Goal: Transaction & Acquisition: Purchase product/service

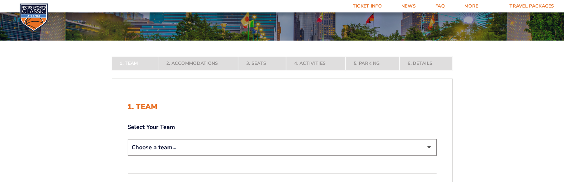
scroll to position [98, 0]
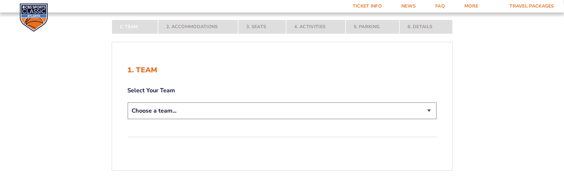
click at [164, 105] on select "Choose a team... [US_STATE] Wildcats [US_STATE] State Buckeyes [US_STATE] Tar H…" at bounding box center [282, 110] width 309 height 17
select select "12756"
click at [128, 119] on select "Choose a team... [US_STATE] Wildcats [US_STATE] State Buckeyes [US_STATE] Tar H…" at bounding box center [282, 110] width 309 height 17
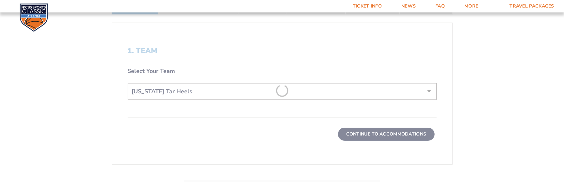
scroll to position [163, 0]
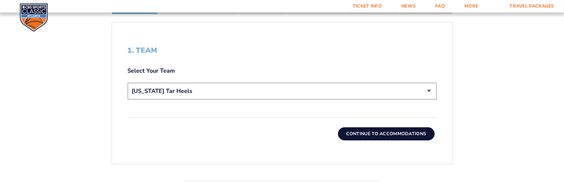
click at [399, 134] on button "Continue To Accommodations" at bounding box center [386, 133] width 97 height 13
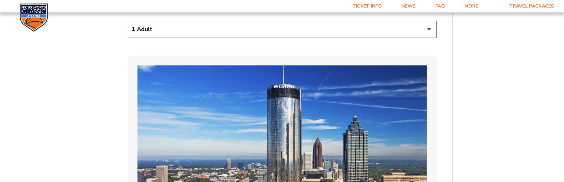
scroll to position [379, 0]
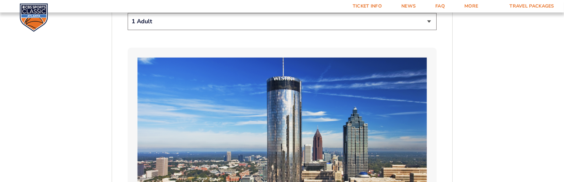
click at [430, 19] on select "1 Adult 2 Adults 3 Adults 4 Adults 2 Adults + 1 Child 2 Adults + 2 Children 2 A…" at bounding box center [282, 21] width 309 height 17
select select "2 Adults"
click at [128, 13] on select "1 Adult 2 Adults 3 Adults 4 Adults 2 Adults + 1 Child 2 Adults + 2 Children 2 A…" at bounding box center [282, 21] width 309 height 17
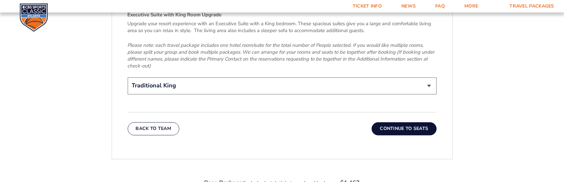
scroll to position [1033, 0]
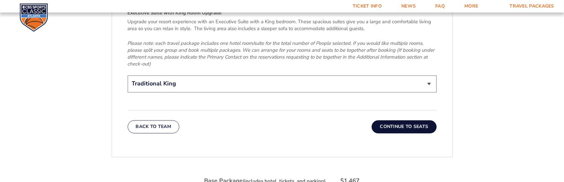
click at [430, 76] on select "Traditional King Traditional with 2 Queen Beds Upgrade (+$45 per night) Premium…" at bounding box center [282, 84] width 309 height 17
select select "Traditional with 2 Queen Beds Upgrade"
click at [128, 76] on select "Traditional King Traditional with 2 Queen Beds Upgrade (+$45 per night) Premium…" at bounding box center [282, 84] width 309 height 17
click at [400, 120] on button "Continue To Seats" at bounding box center [404, 126] width 65 height 13
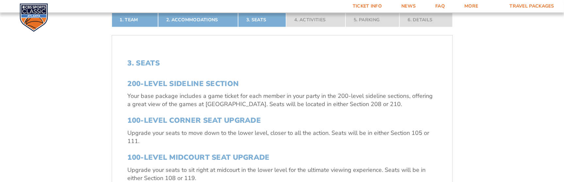
scroll to position [183, 0]
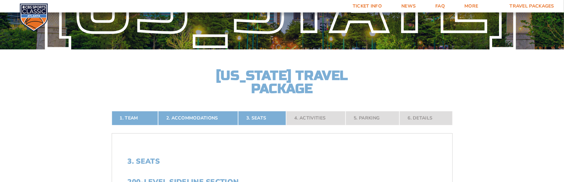
click at [268, 122] on nav "1. Team 2. Accommodations 3. Seats 4. Activities 5. Parking 6. Details" at bounding box center [282, 118] width 341 height 14
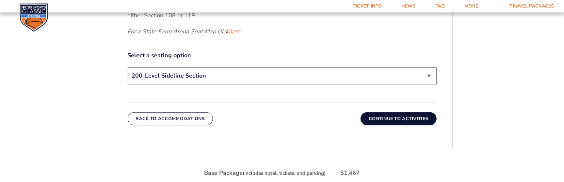
scroll to position [314, 0]
click at [235, 79] on select "200-Level Sideline Section 100-Level Corner Seat Upgrade (+$120 per person) 100…" at bounding box center [282, 74] width 309 height 17
click at [128, 66] on select "200-Level Sideline Section 100-Level Corner Seat Upgrade (+$120 per person) 100…" at bounding box center [282, 74] width 309 height 17
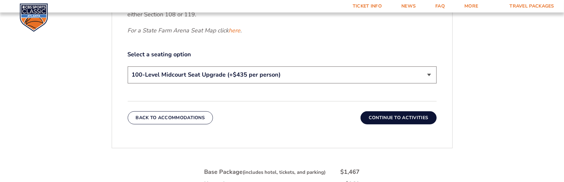
click at [400, 117] on button "Continue To Activities" at bounding box center [399, 117] width 76 height 13
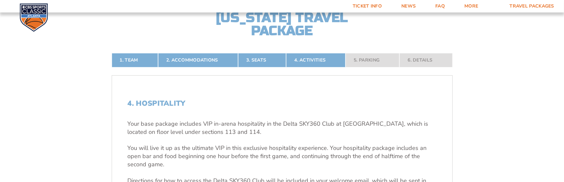
scroll to position [196, 0]
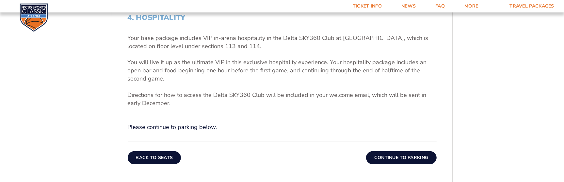
click at [149, 156] on button "Back To Seats" at bounding box center [155, 157] width 54 height 13
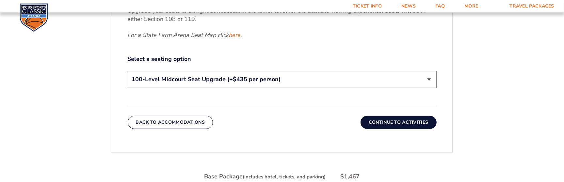
scroll to position [347, 0]
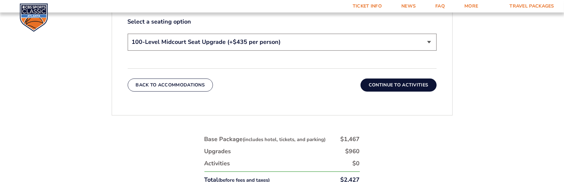
click at [379, 40] on select "200-Level Sideline Section 100-Level Corner Seat Upgrade (+$120 per person) 100…" at bounding box center [282, 42] width 309 height 17
click at [128, 34] on select "200-Level Sideline Section 100-Level Corner Seat Upgrade (+$120 per person) 100…" at bounding box center [282, 42] width 309 height 17
click at [263, 50] on select "200-Level Sideline Section 100-Level Corner Seat Upgrade (+$120 per person) 100…" at bounding box center [282, 42] width 309 height 17
click at [128, 34] on select "200-Level Sideline Section 100-Level Corner Seat Upgrade (+$120 per person) 100…" at bounding box center [282, 42] width 309 height 17
click at [381, 82] on button "Continue To Activities" at bounding box center [399, 84] width 76 height 13
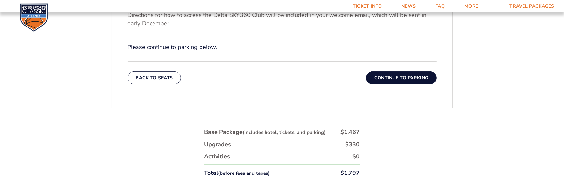
scroll to position [314, 0]
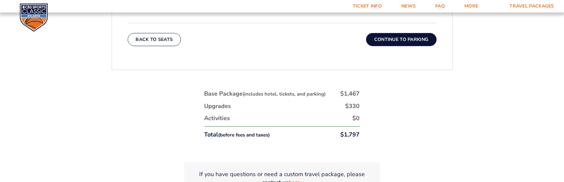
drag, startPoint x: 322, startPoint y: 103, endPoint x: 306, endPoint y: 102, distance: 16.7
click at [306, 102] on li "Upgrades $330" at bounding box center [283, 106] width 156 height 8
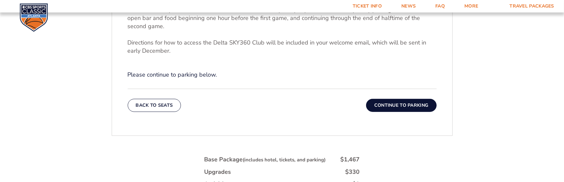
scroll to position [294, 0]
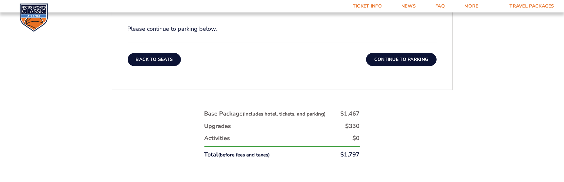
click at [155, 61] on button "Back To Seats" at bounding box center [155, 59] width 54 height 13
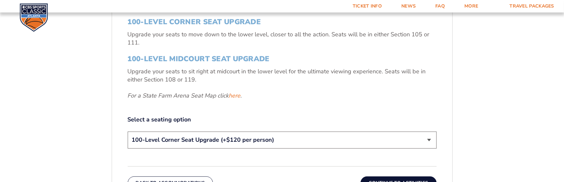
scroll to position [249, 0]
click at [426, 143] on select "200-Level Sideline Section 100-Level Corner Seat Upgrade (+$120 per person) 100…" at bounding box center [282, 140] width 309 height 17
select select "200-Level Sideline Section"
click at [128, 132] on select "200-Level Sideline Section 100-Level Corner Seat Upgrade (+$120 per person) 100…" at bounding box center [282, 140] width 309 height 17
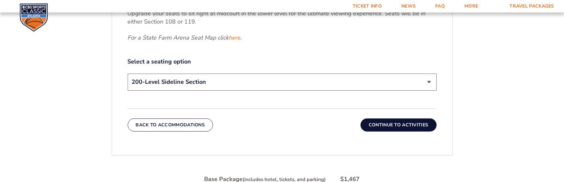
scroll to position [314, 0]
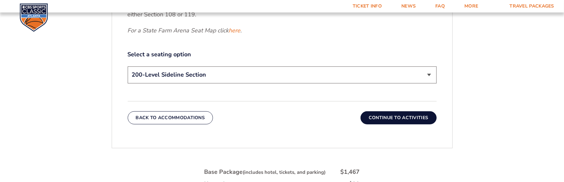
click at [404, 118] on button "Continue To Activities" at bounding box center [399, 117] width 76 height 13
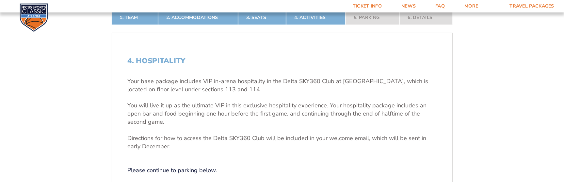
scroll to position [151, 0]
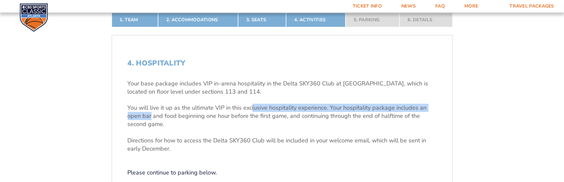
drag, startPoint x: 252, startPoint y: 96, endPoint x: 171, endPoint y: 119, distance: 84.0
click at [155, 117] on div "Your base package includes VIP in-arena hospitality in the Delta SKY360 Club at…" at bounding box center [282, 115] width 309 height 73
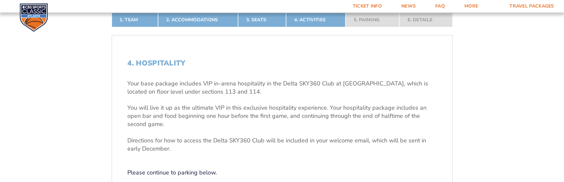
click at [174, 120] on p "You will live it up as the ultimate VIP in this exclusive hospitality experienc…" at bounding box center [282, 116] width 309 height 25
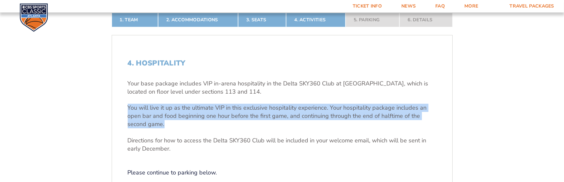
drag, startPoint x: 177, startPoint y: 122, endPoint x: 113, endPoint y: 107, distance: 65.8
click at [113, 107] on div "4. Hospitality Your base package includes VIP in-arena hospitality in the Delta…" at bounding box center [282, 134] width 341 height 182
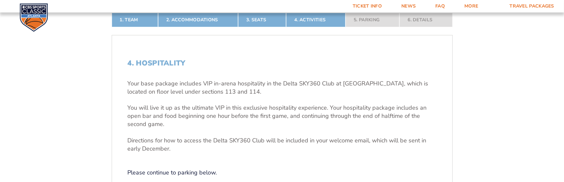
click at [178, 143] on p "Directions for how to access the Delta SKY360 Club will be included in your wel…" at bounding box center [282, 144] width 309 height 16
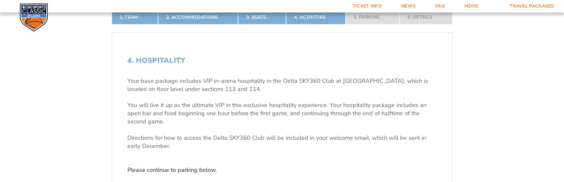
scroll to position [118, 0]
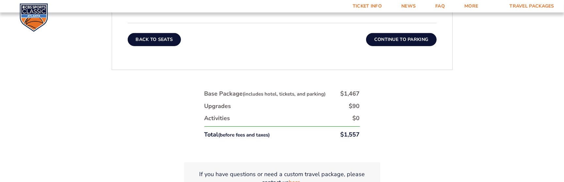
click at [155, 40] on button "Back To Seats" at bounding box center [155, 39] width 54 height 13
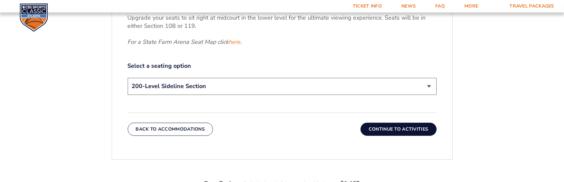
scroll to position [379, 0]
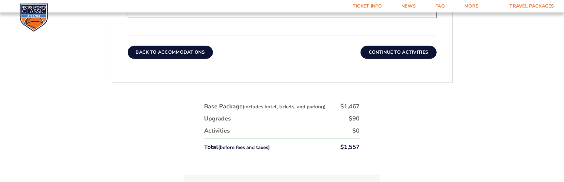
click at [182, 52] on button "Back To Accommodations" at bounding box center [171, 52] width 86 height 13
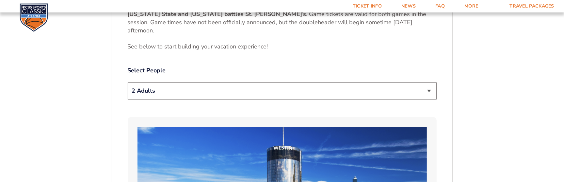
scroll to position [314, 0]
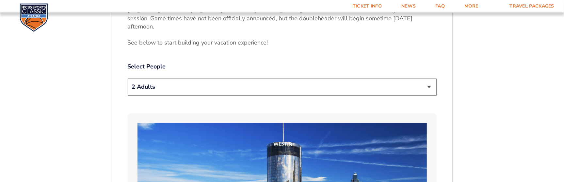
click at [215, 86] on select "1 Adult 2 Adults 3 Adults 4 Adults 2 Adults + 1 Child 2 Adults + 2 Children 2 A…" at bounding box center [282, 86] width 309 height 17
select select "4 Adults"
click at [128, 78] on select "1 Adult 2 Adults 3 Adults 4 Adults 2 Adults + 1 Child 2 Adults + 2 Children 2 A…" at bounding box center [282, 86] width 309 height 17
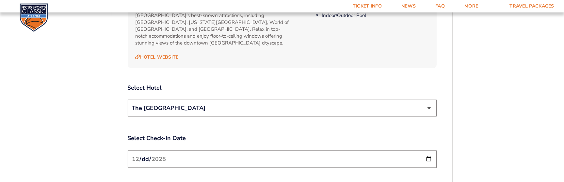
scroll to position [739, 0]
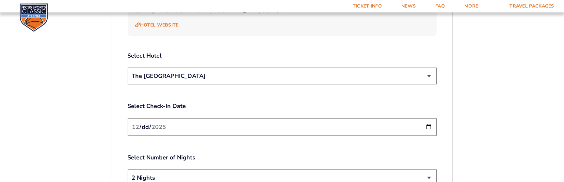
click at [267, 72] on select "The [GEOGRAPHIC_DATA]" at bounding box center [282, 76] width 309 height 17
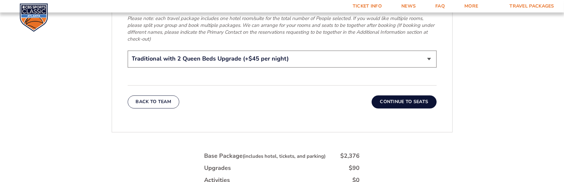
scroll to position [1066, 0]
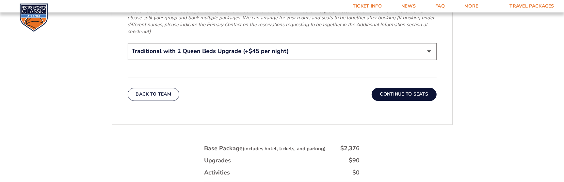
click at [383, 88] on button "Continue To Seats" at bounding box center [404, 94] width 65 height 13
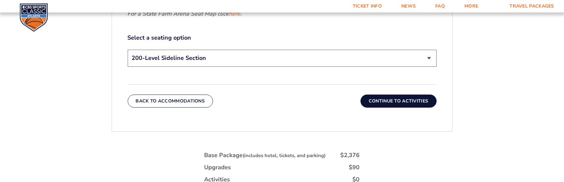
scroll to position [347, 0]
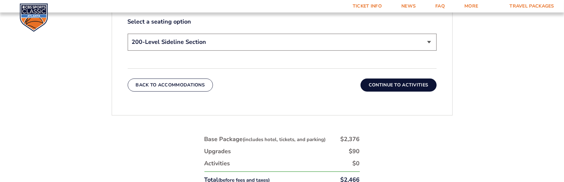
click at [395, 84] on button "Continue To Activities" at bounding box center [399, 84] width 76 height 13
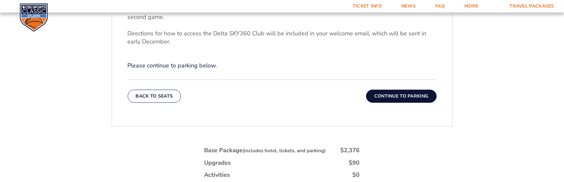
scroll to position [249, 0]
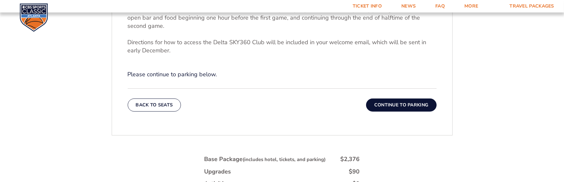
click at [395, 103] on button "Continue To Parking" at bounding box center [401, 104] width 71 height 13
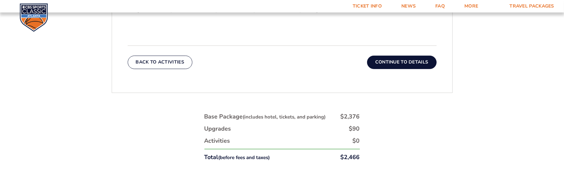
click at [395, 63] on button "Continue To Details" at bounding box center [402, 62] width 70 height 13
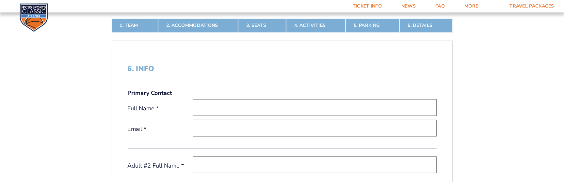
scroll to position [151, 0]
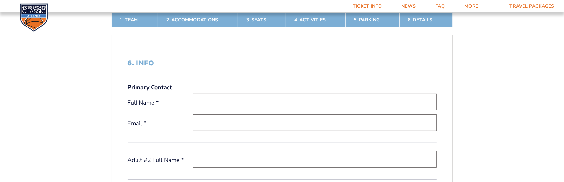
click at [204, 104] on input "text" at bounding box center [315, 101] width 244 height 17
type input "[PERSON_NAME] [PERSON_NAME]"
type input "[EMAIL_ADDRESS][DOMAIN_NAME]"
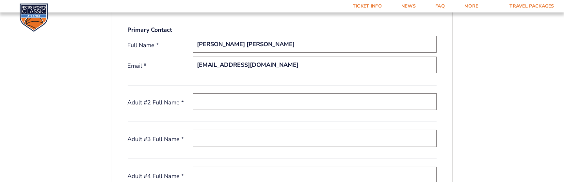
scroll to position [216, 0]
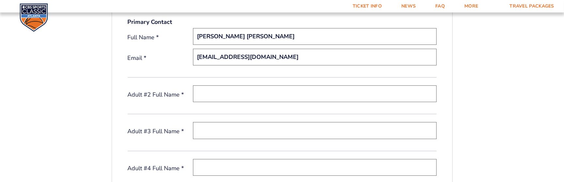
click at [221, 93] on input "text" at bounding box center [315, 93] width 244 height 17
type input "[PERSON_NAME] [PERSON_NAME]"
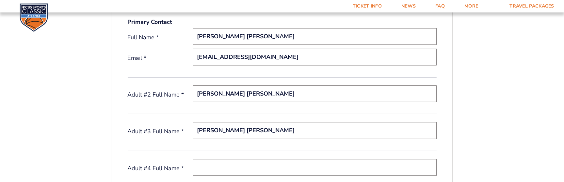
type input "[PERSON_NAME] [PERSON_NAME]"
type input "[PERSON_NAME]"
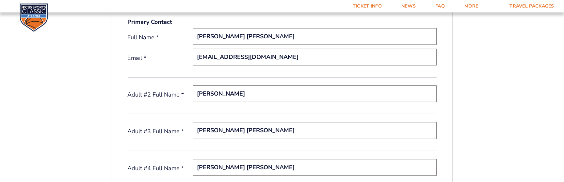
click at [254, 94] on input "[PERSON_NAME]" at bounding box center [315, 93] width 244 height 17
click at [260, 93] on input "[PERSON_NAME]" at bounding box center [315, 93] width 244 height 17
drag, startPoint x: 267, startPoint y: 94, endPoint x: 198, endPoint y: 93, distance: 68.3
click at [198, 93] on input "[PERSON_NAME]" at bounding box center [315, 93] width 244 height 17
click at [394, 85] on input "[PERSON_NAME]" at bounding box center [315, 93] width 244 height 17
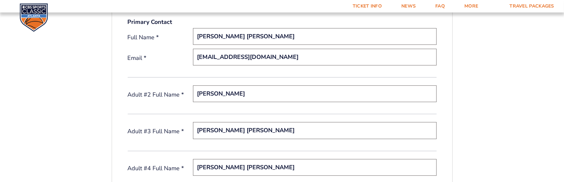
drag, startPoint x: 270, startPoint y: 92, endPoint x: 173, endPoint y: 98, distance: 97.3
click at [173, 98] on div "Adult #2 Full Name * [PERSON_NAME]" at bounding box center [282, 94] width 309 height 19
type input "z"
type input "[PERSON_NAME]"
click at [281, 133] on input "[PERSON_NAME] [PERSON_NAME]" at bounding box center [315, 130] width 244 height 17
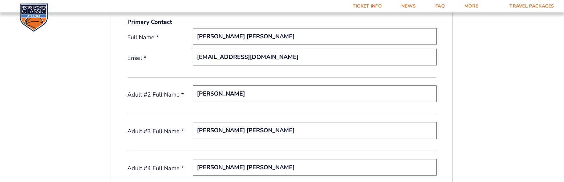
drag, startPoint x: 277, startPoint y: 131, endPoint x: 180, endPoint y: 130, distance: 96.8
click at [180, 130] on div "Adult #3 Full Name * [PERSON_NAME] [PERSON_NAME]" at bounding box center [282, 131] width 309 height 19
type input "[PERSON_NAME]"
type input "E"
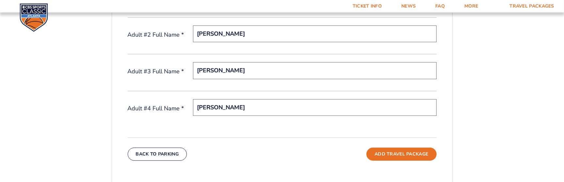
scroll to position [281, 0]
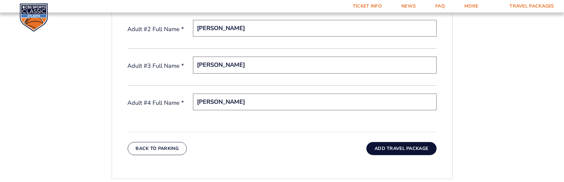
type input "[PERSON_NAME]"
click at [397, 147] on button "Add Travel Package" at bounding box center [402, 148] width 70 height 13
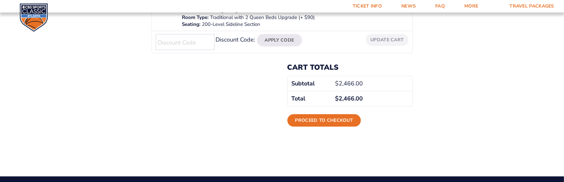
scroll to position [196, 0]
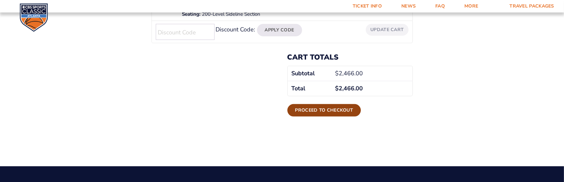
click at [322, 112] on link "Proceed to checkout" at bounding box center [325, 110] width 74 height 12
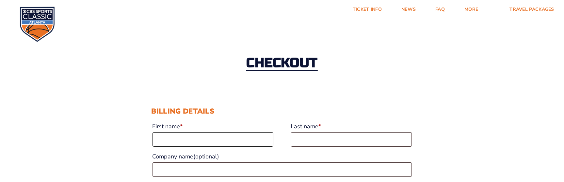
click at [205, 135] on input "First name *" at bounding box center [213, 139] width 121 height 14
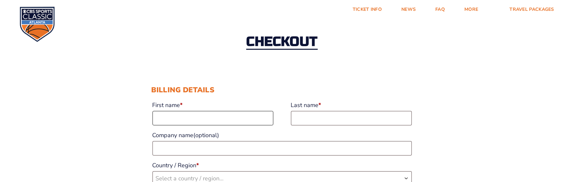
scroll to position [33, 0]
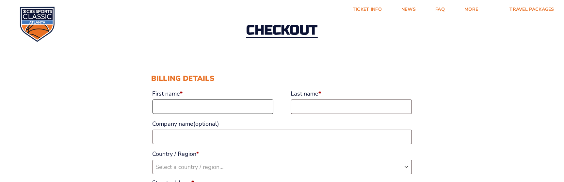
click at [170, 109] on input "First name *" at bounding box center [213, 106] width 121 height 14
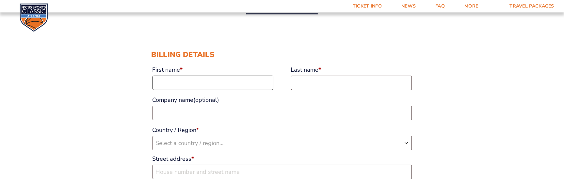
scroll to position [0, 0]
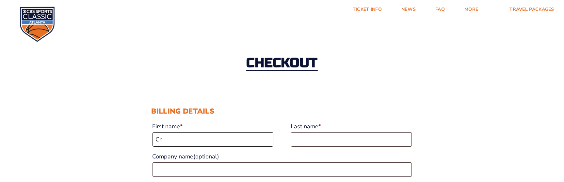
type input "Charles"
type input "Edmundson"
type input "A-1 Broadcast"
select select "US"
type input "2030 Powers Ferry Rd SE"
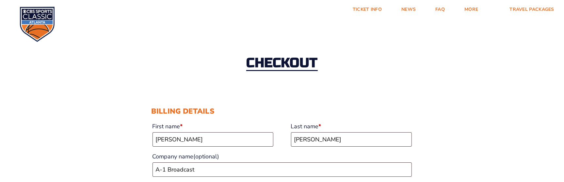
type input "Ste 400"
type input "Atlanta"
type input "30339"
type input "14043952454"
type input "[EMAIL_ADDRESS][DOMAIN_NAME]"
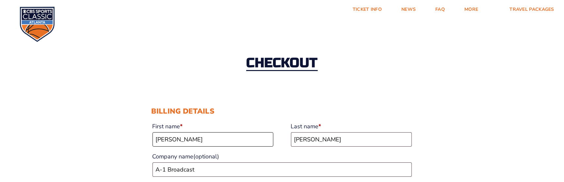
select select "US"
select select "GA"
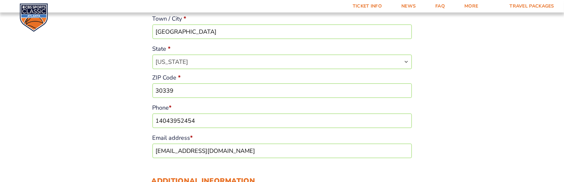
scroll to position [314, 0]
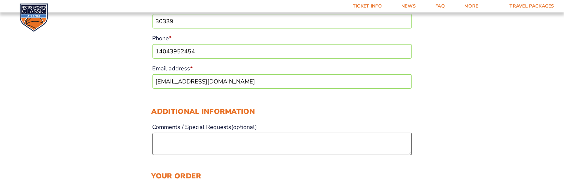
click at [216, 137] on textarea "Comments / Special Requests (optional)" at bounding box center [283, 144] width 260 height 22
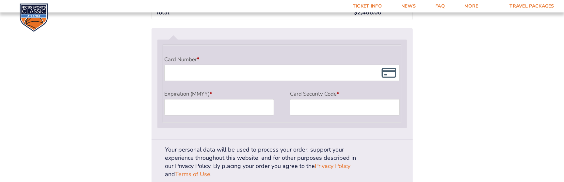
scroll to position [608, 0]
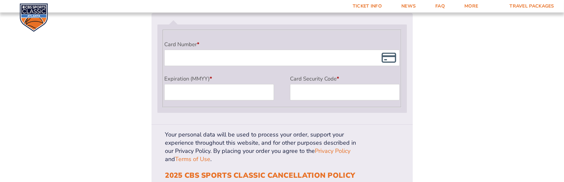
type textarea "Names of people attending game may change"
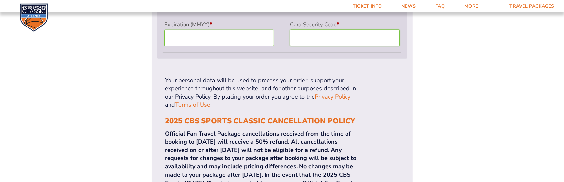
scroll to position [641, 0]
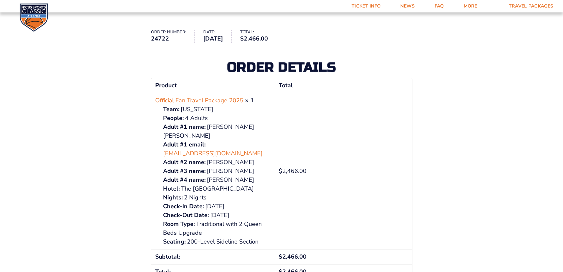
scroll to position [65, 0]
